Goal: Information Seeking & Learning: Learn about a topic

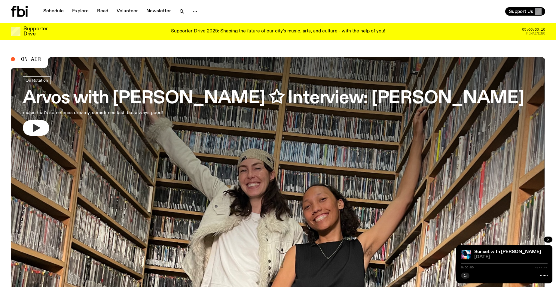
click at [40, 129] on icon "button" at bounding box center [36, 128] width 10 height 10
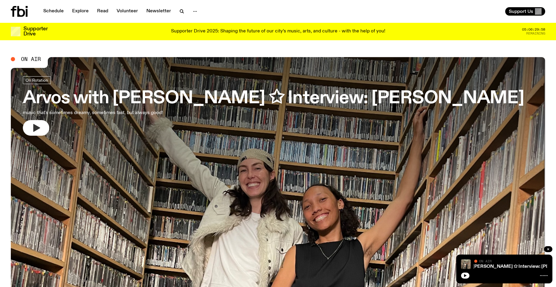
click at [37, 128] on icon "button" at bounding box center [36, 128] width 7 height 8
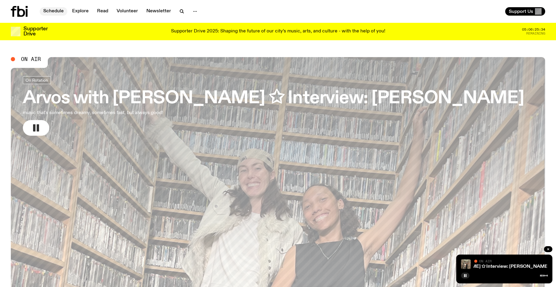
click at [53, 12] on link "Schedule" at bounding box center [54, 11] width 28 height 8
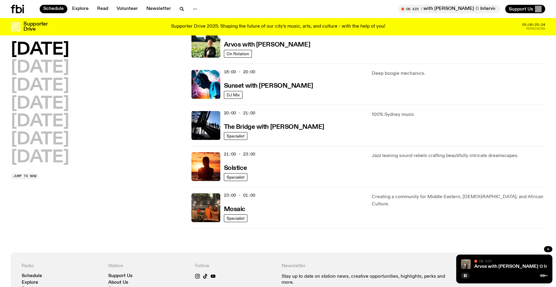
scroll to position [238, 0]
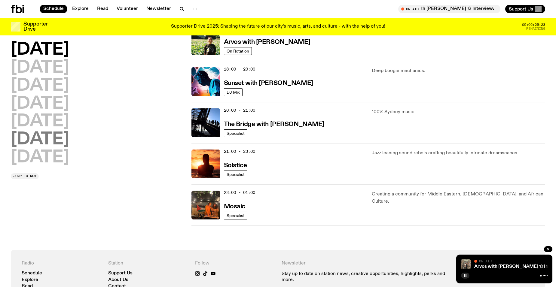
click at [39, 139] on h2 "[DATE]" at bounding box center [40, 139] width 58 height 17
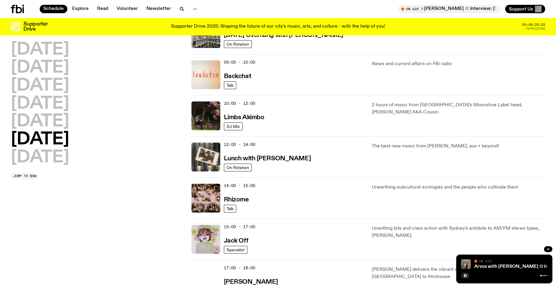
scroll to position [17, 0]
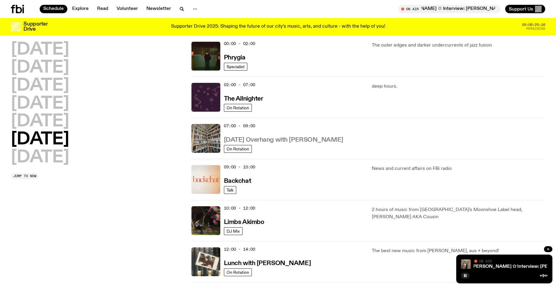
click at [258, 138] on h3 "[DATE] Overhang with [PERSON_NAME]" at bounding box center [283, 140] width 119 height 6
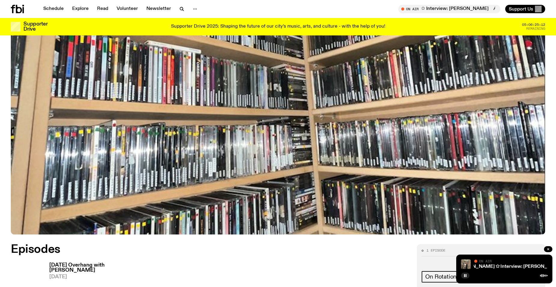
scroll to position [267, 0]
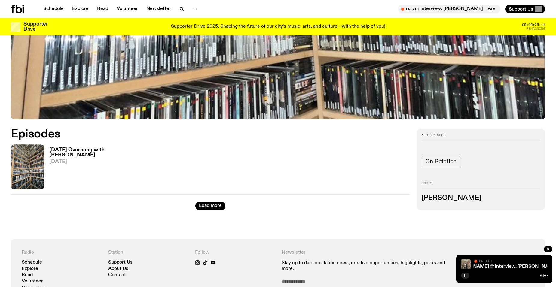
click at [70, 152] on h3 "[DATE] Overhang with [PERSON_NAME]" at bounding box center [94, 153] width 90 height 10
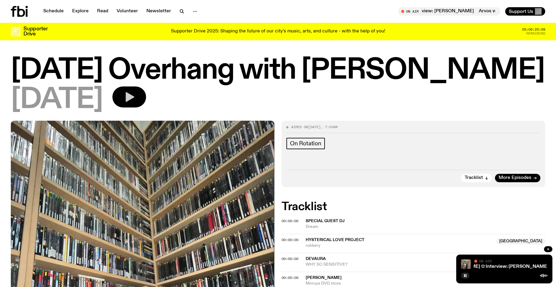
click at [135, 99] on icon "button" at bounding box center [129, 97] width 12 height 12
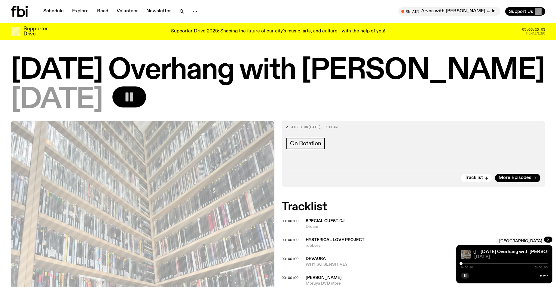
click at [464, 264] on div at bounding box center [504, 263] width 87 height 1
click at [466, 264] on div at bounding box center [504, 263] width 87 height 1
click at [470, 264] on div at bounding box center [504, 263] width 87 height 1
click at [473, 264] on div at bounding box center [504, 263] width 87 height 1
click at [483, 263] on div at bounding box center [504, 263] width 87 height 1
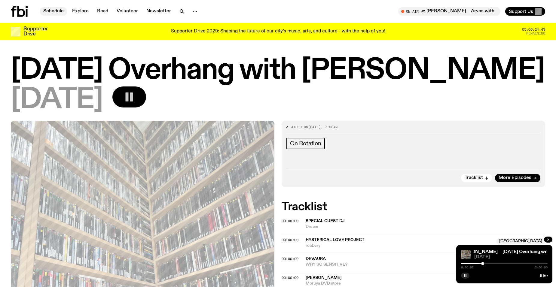
click at [55, 14] on link "Schedule" at bounding box center [54, 11] width 28 height 8
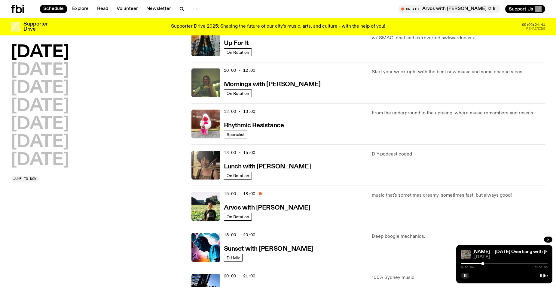
scroll to position [147, 0]
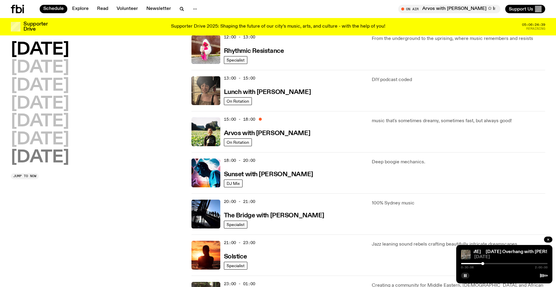
click at [50, 160] on h2 "[DATE]" at bounding box center [40, 157] width 58 height 17
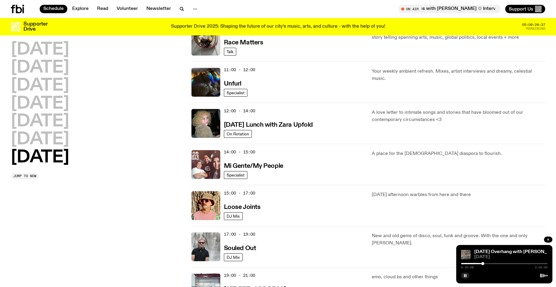
scroll to position [197, 0]
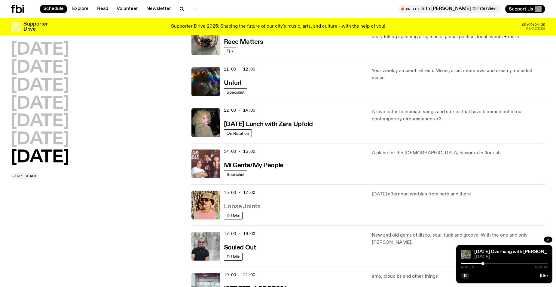
click at [252, 208] on h3 "Loose Joints" at bounding box center [242, 207] width 37 height 6
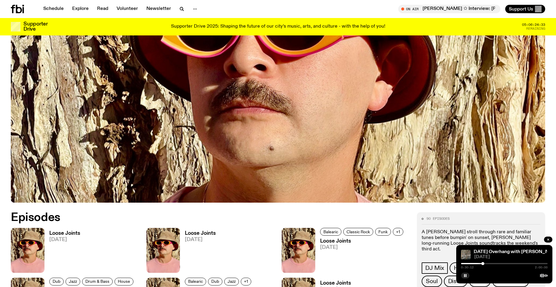
scroll to position [297, 0]
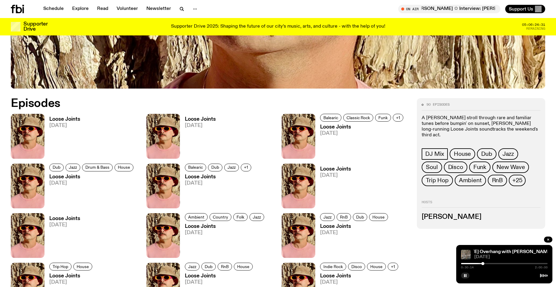
click at [62, 119] on h3 "Loose Joints" at bounding box center [64, 119] width 31 height 5
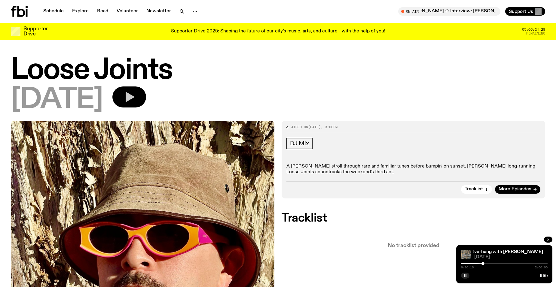
click at [134, 99] on icon "button" at bounding box center [130, 97] width 9 height 10
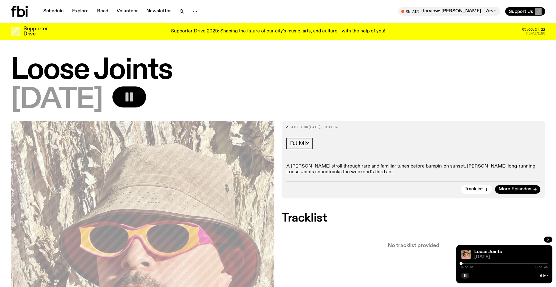
click at [465, 264] on div at bounding box center [504, 263] width 87 height 1
click at [468, 264] on div at bounding box center [504, 263] width 87 height 1
click at [476, 263] on div at bounding box center [504, 263] width 87 height 1
click at [471, 264] on div at bounding box center [432, 263] width 87 height 1
click at [474, 263] on div at bounding box center [504, 263] width 87 height 1
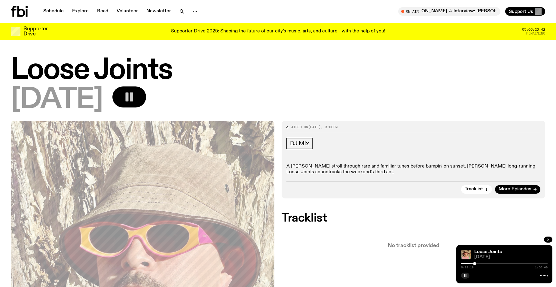
click at [475, 264] on div at bounding box center [474, 263] width 3 height 3
click at [476, 264] on div at bounding box center [475, 263] width 3 height 3
click at [487, 264] on div at bounding box center [504, 263] width 87 height 1
